Goal: Task Accomplishment & Management: Use online tool/utility

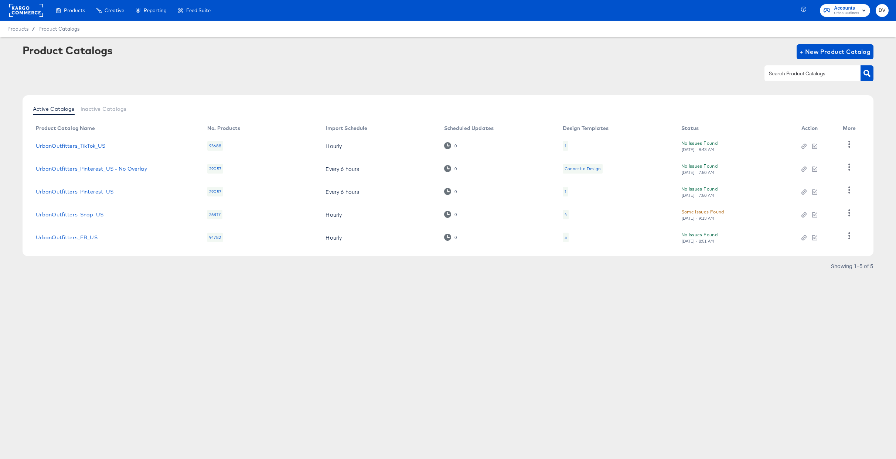
click at [27, 7] on rect at bounding box center [26, 10] width 34 height 13
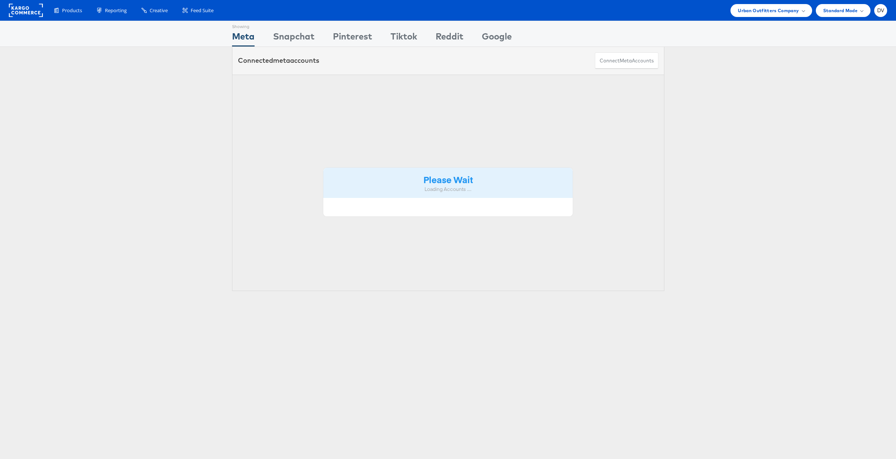
click at [751, 17] on div "Products Product Catalogs Enhance Your Product Catalog, Map Them to Publishers,…" at bounding box center [448, 10] width 896 height 21
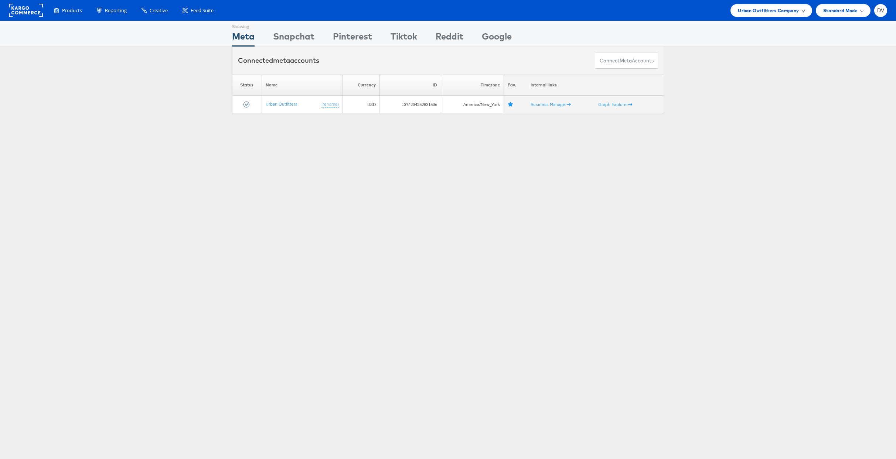
click at [757, 13] on span "Urban Outfitters Company" at bounding box center [768, 11] width 61 height 8
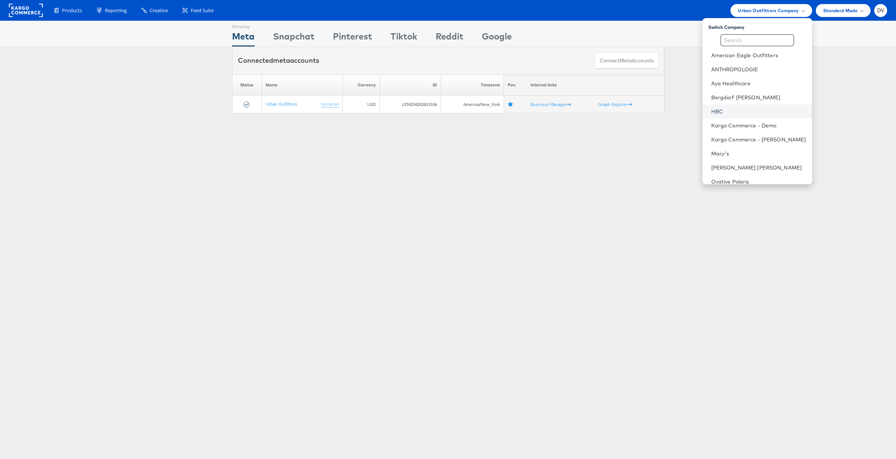
click at [729, 114] on link "HBC" at bounding box center [758, 111] width 95 height 7
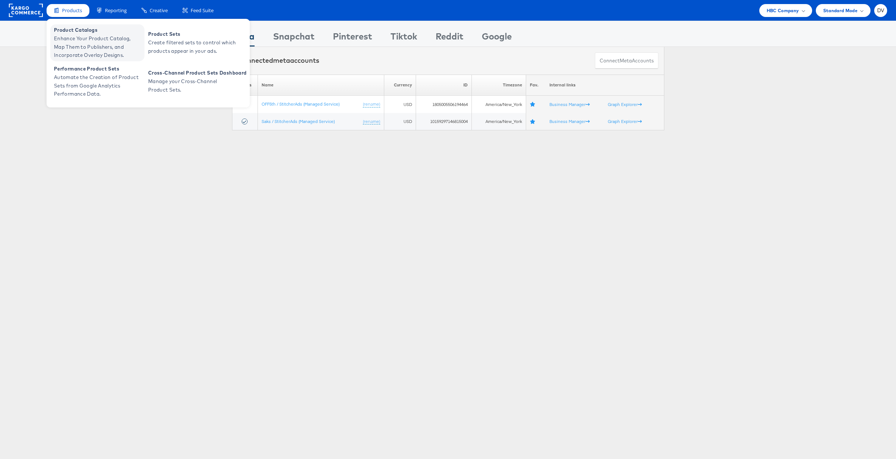
click at [75, 36] on span "Enhance Your Product Catalog, Map Them to Publishers, and Incorporate Overlay D…" at bounding box center [98, 46] width 89 height 25
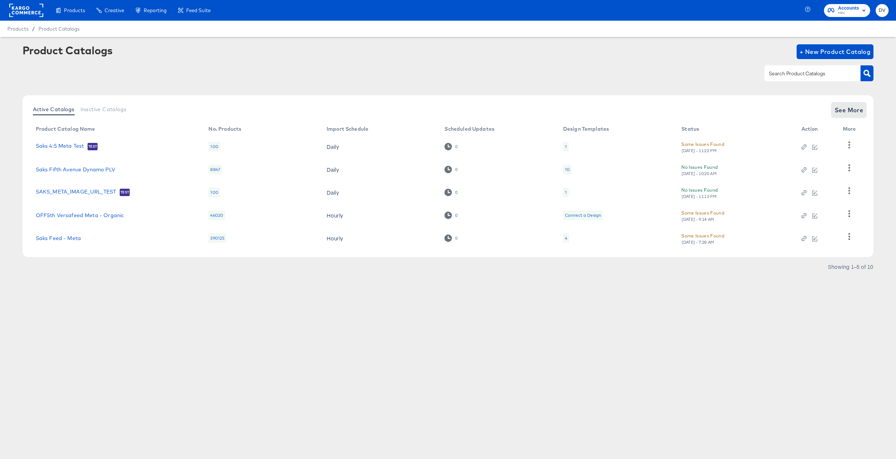
click at [837, 116] on button "See More" at bounding box center [848, 110] width 35 height 15
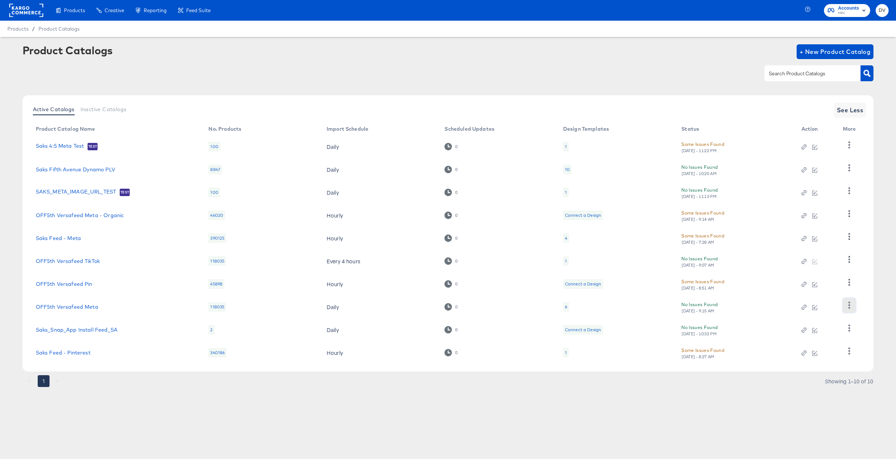
click at [845, 306] on icon "button" at bounding box center [848, 305] width 7 height 7
click at [813, 258] on div "Business Manager" at bounding box center [819, 257] width 74 height 12
